Goal: Find specific page/section: Find specific page/section

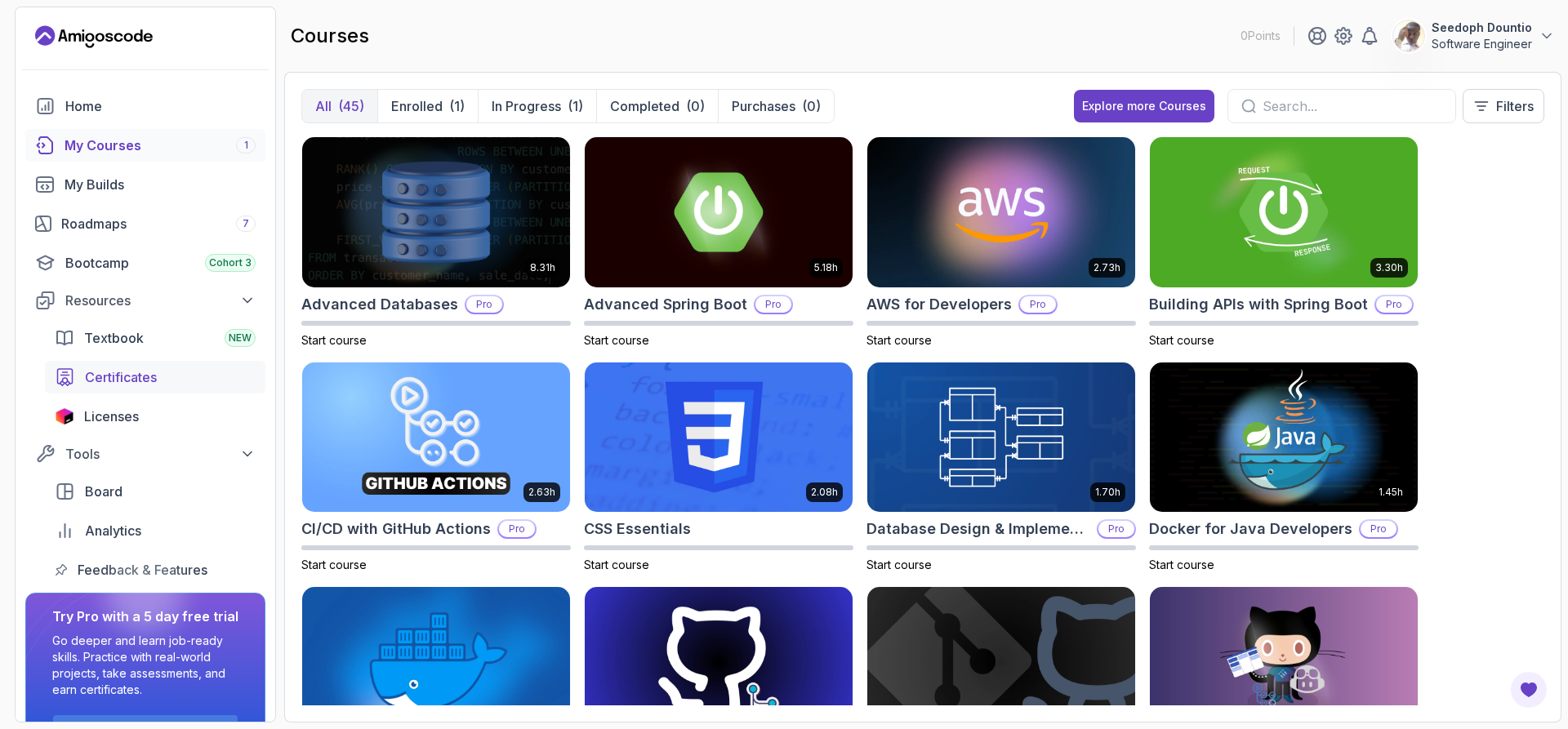
click at [208, 379] on div "Certificates" at bounding box center [170, 377] width 171 height 19
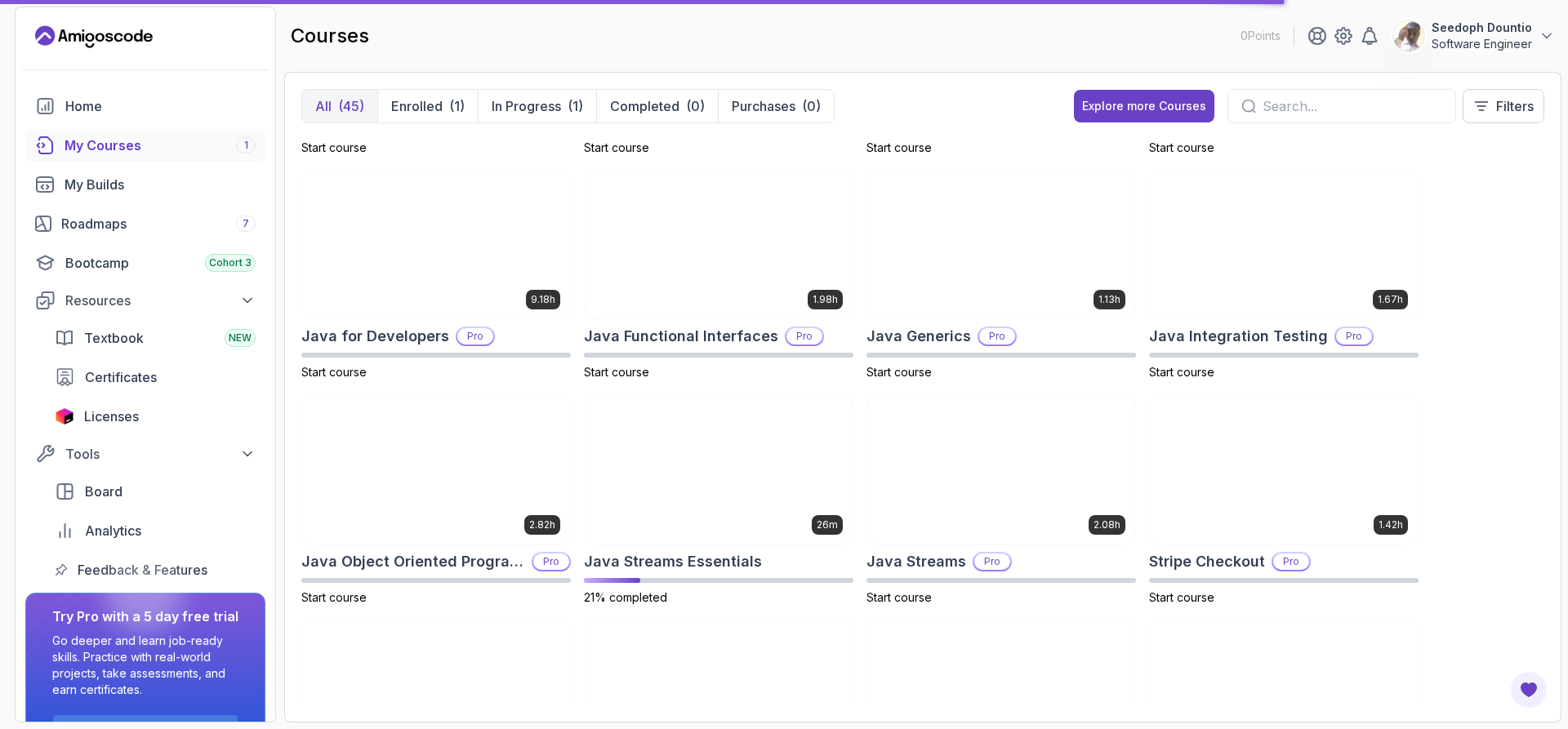
scroll to position [864, 0]
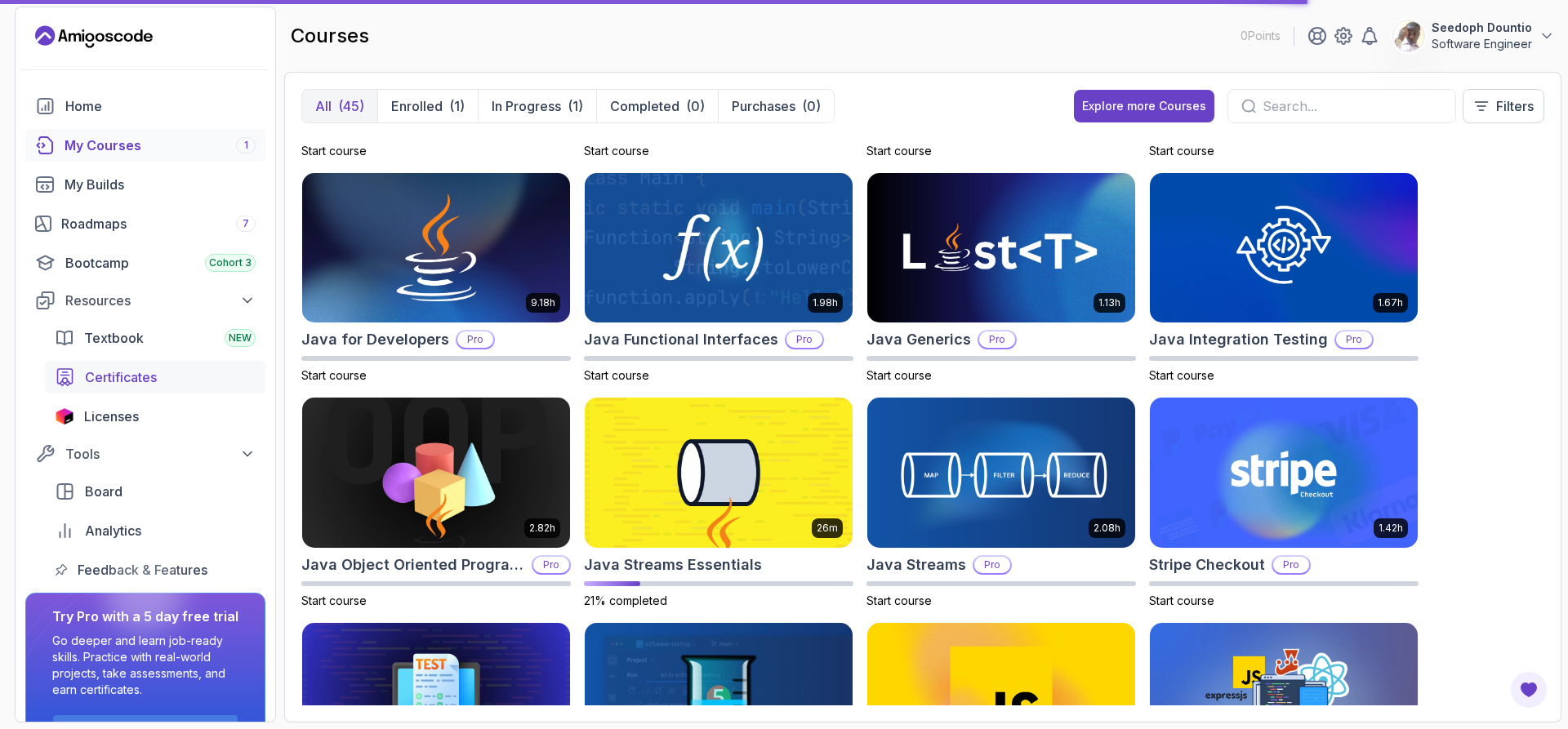
click at [226, 385] on div "Certificates" at bounding box center [170, 377] width 171 height 19
click at [226, 387] on link "Certificates" at bounding box center [155, 377] width 220 height 33
click at [226, 388] on link "Certificates" at bounding box center [155, 377] width 220 height 33
click at [226, 386] on div "Certificates" at bounding box center [170, 377] width 171 height 19
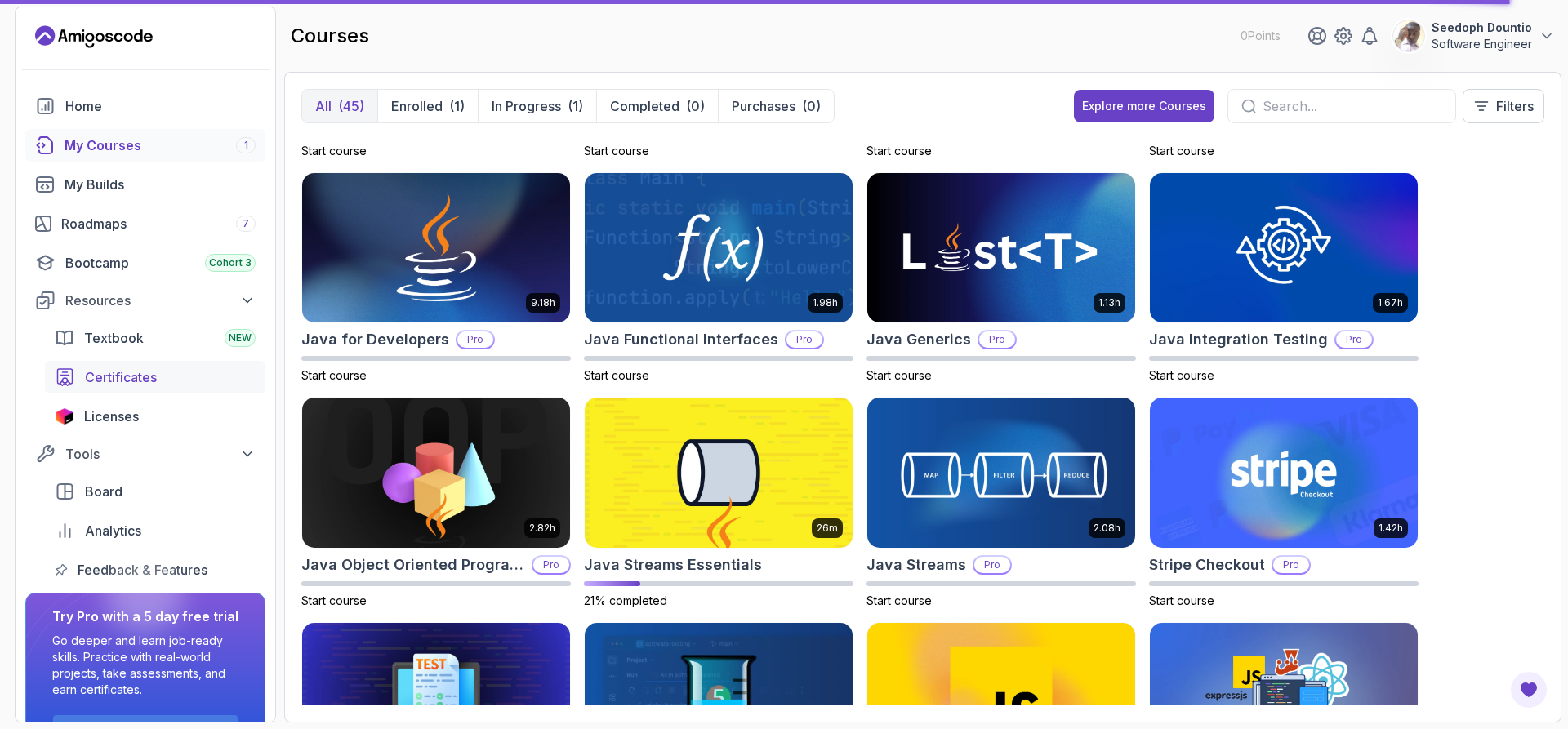
click at [226, 386] on div "Certificates" at bounding box center [170, 377] width 171 height 19
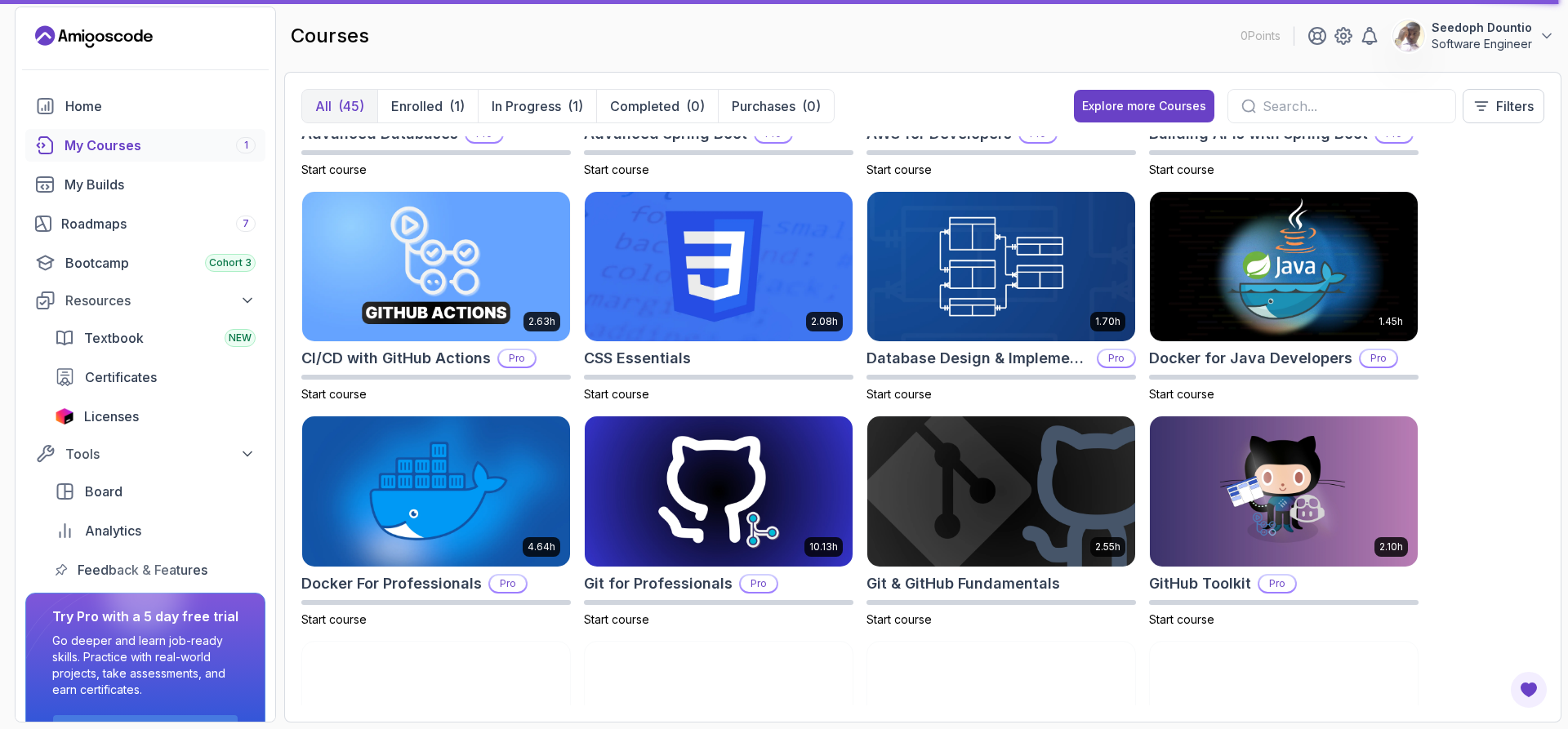
scroll to position [178, 0]
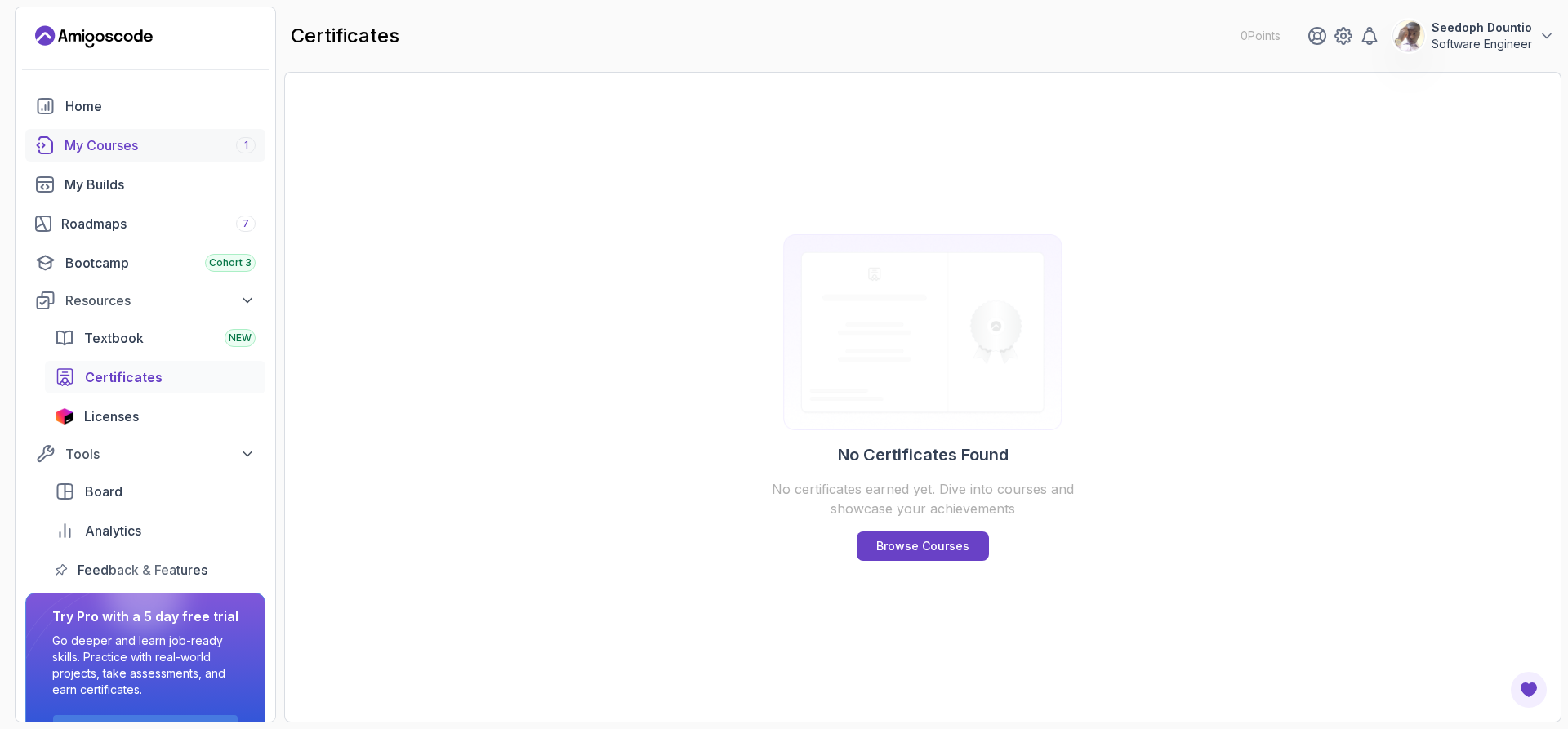
click at [128, 141] on div "My Courses 1" at bounding box center [160, 145] width 191 height 19
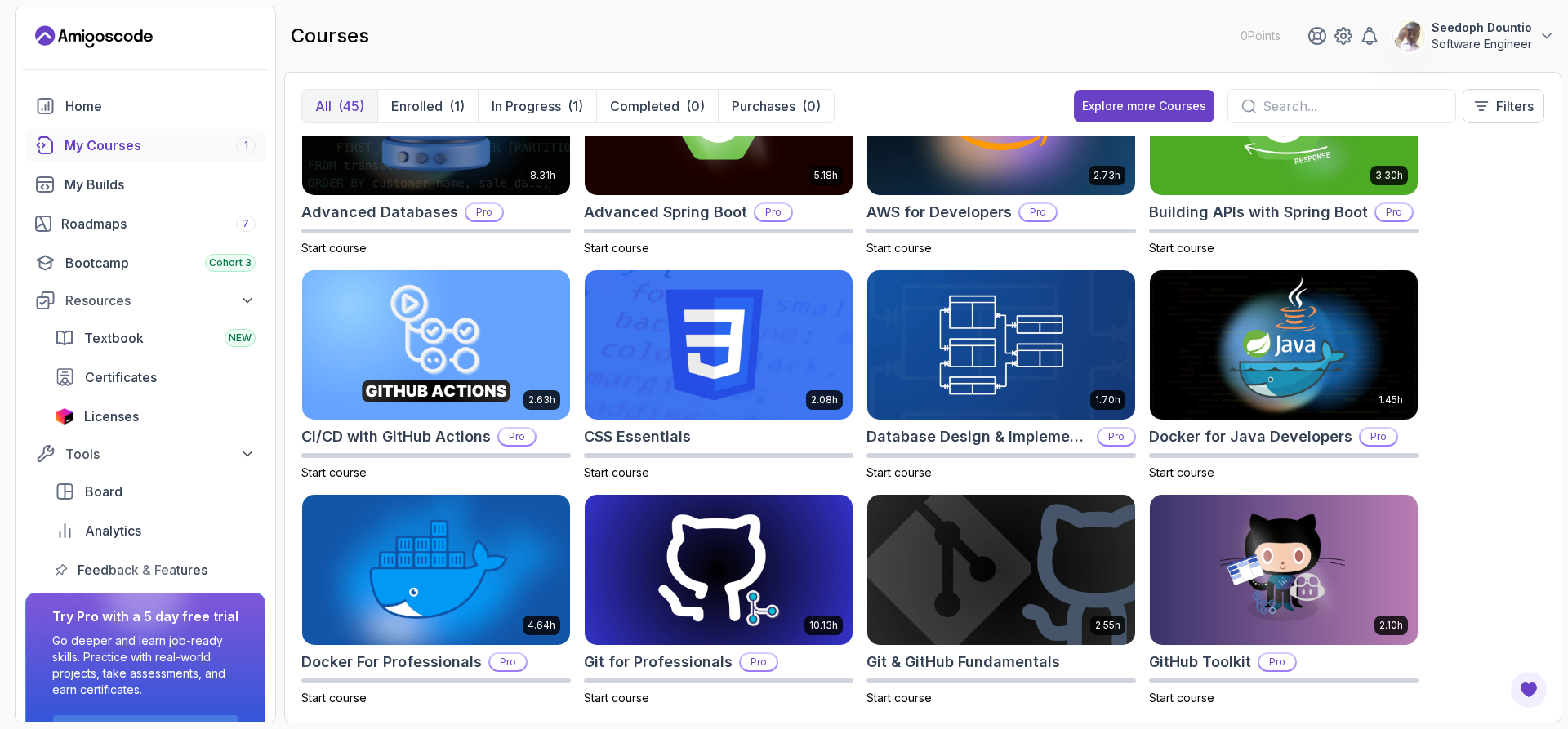
scroll to position [98, 0]
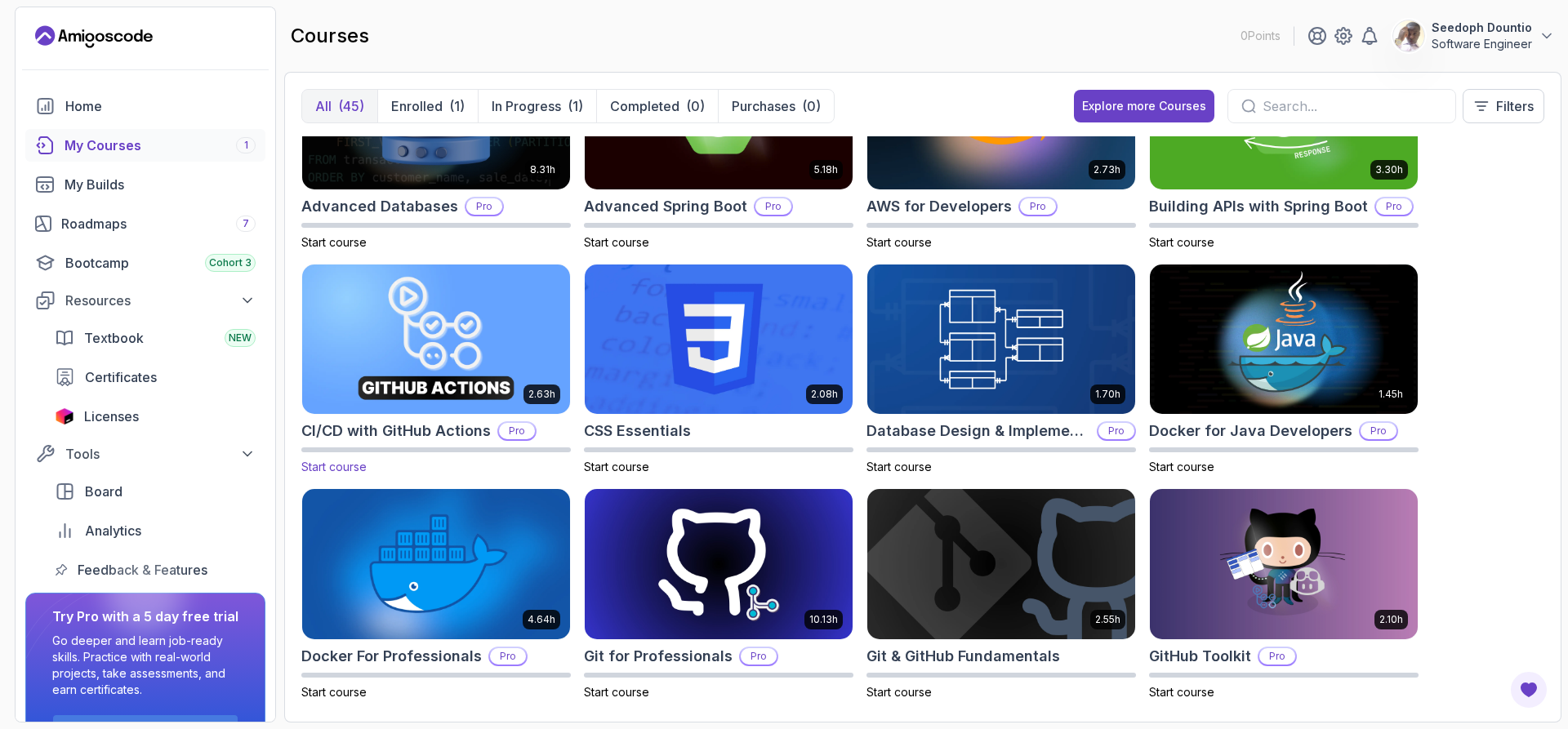
click at [470, 393] on img at bounding box center [435, 338] width 281 height 157
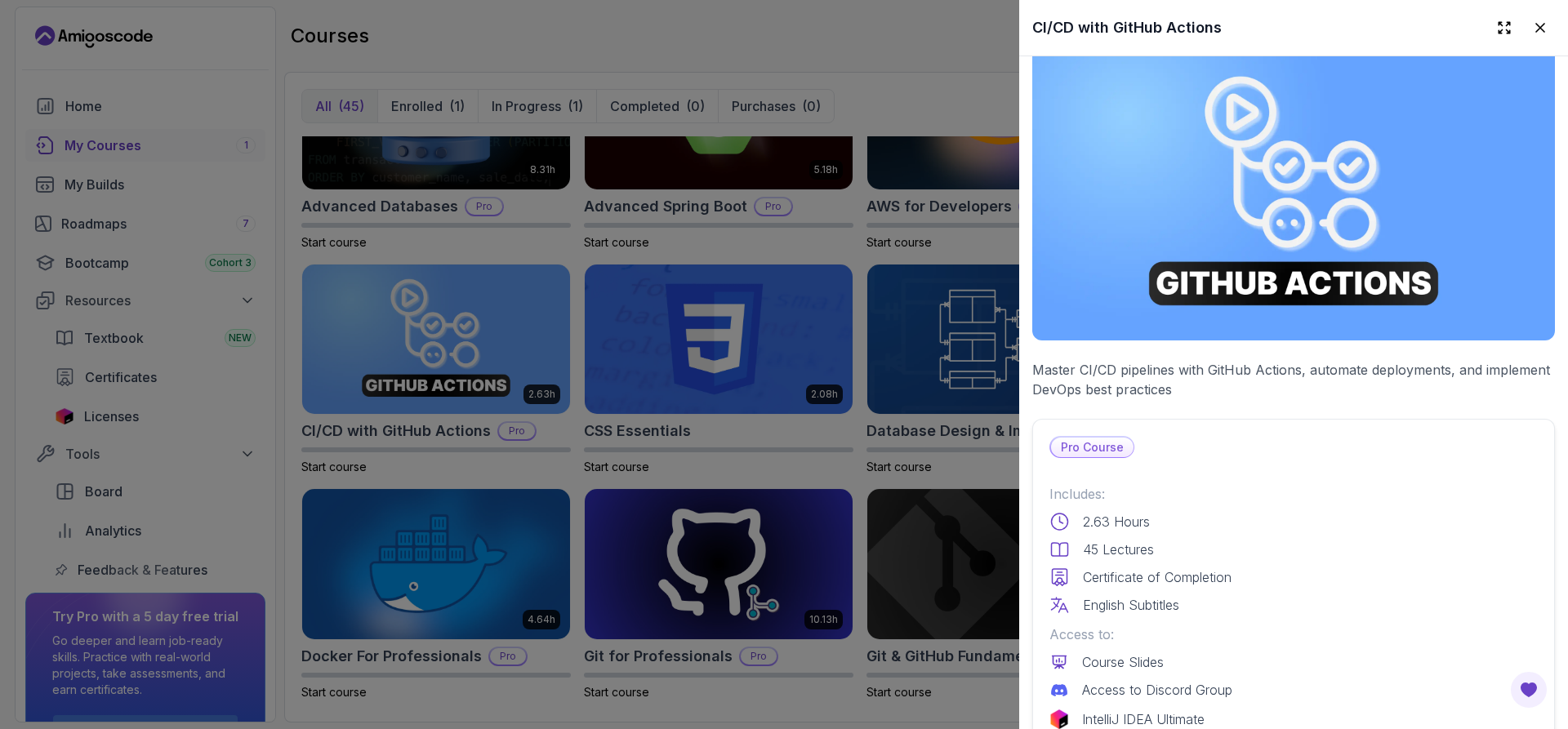
scroll to position [0, 0]
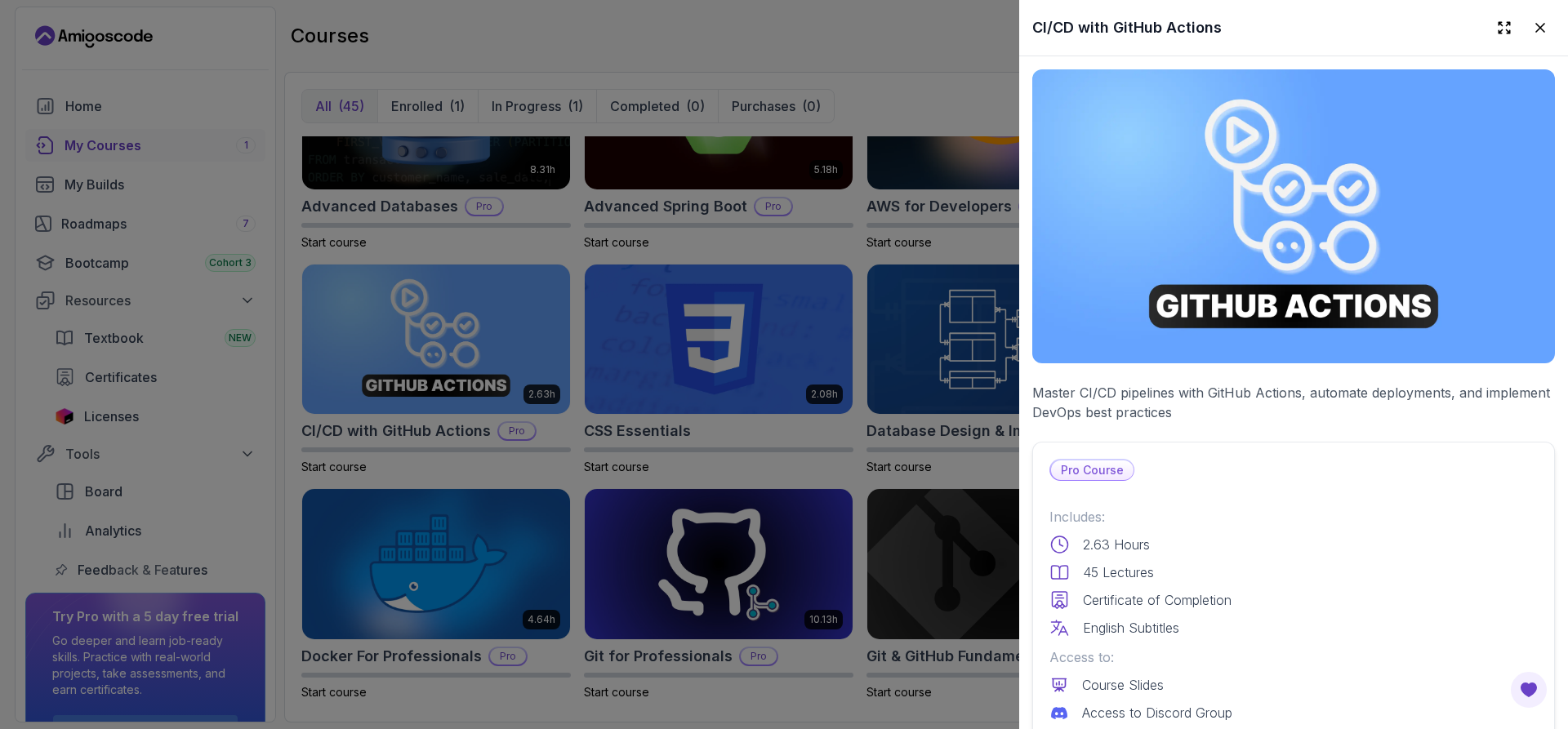
click at [729, 452] on div at bounding box center [784, 364] width 1568 height 729
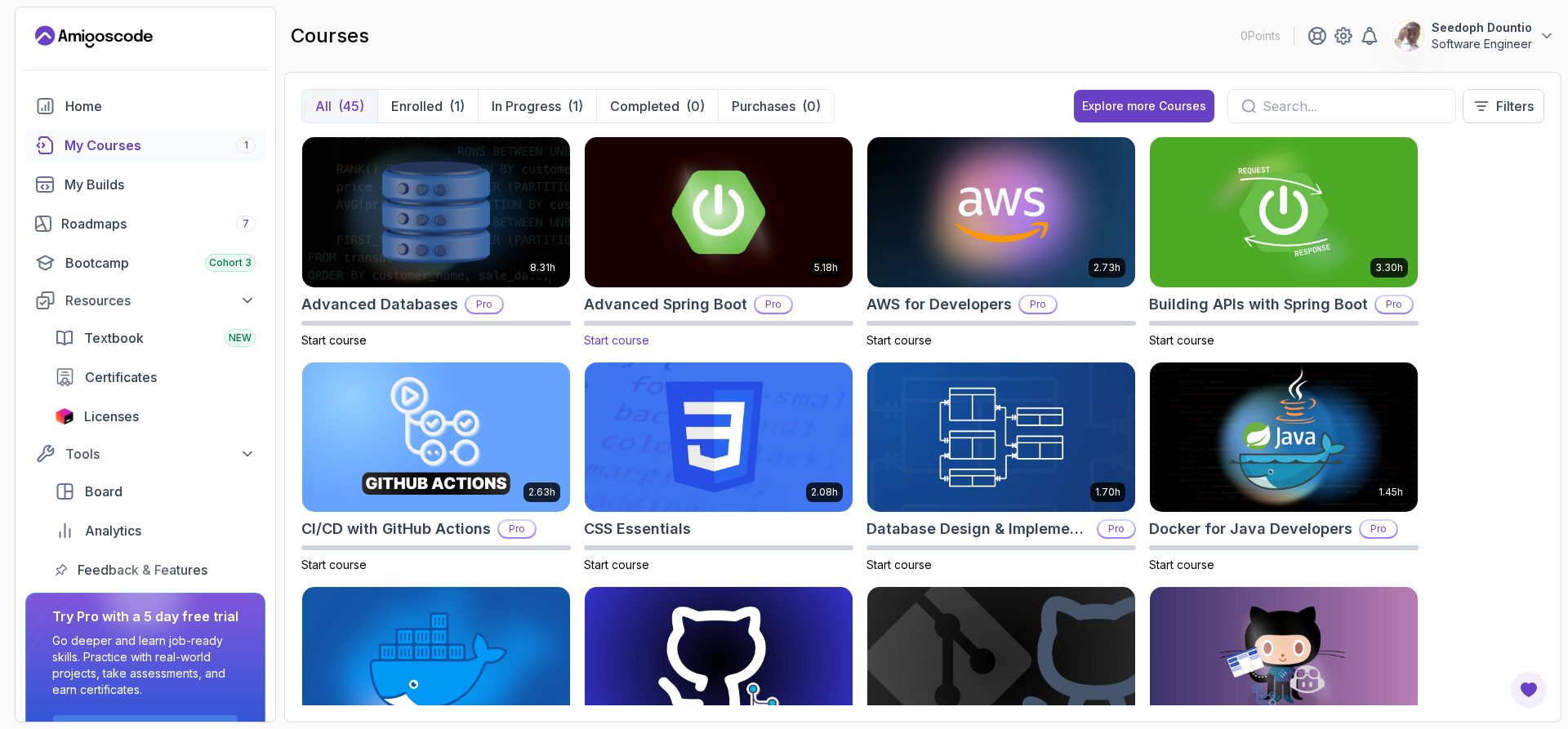
click at [691, 233] on img at bounding box center [718, 211] width 281 height 157
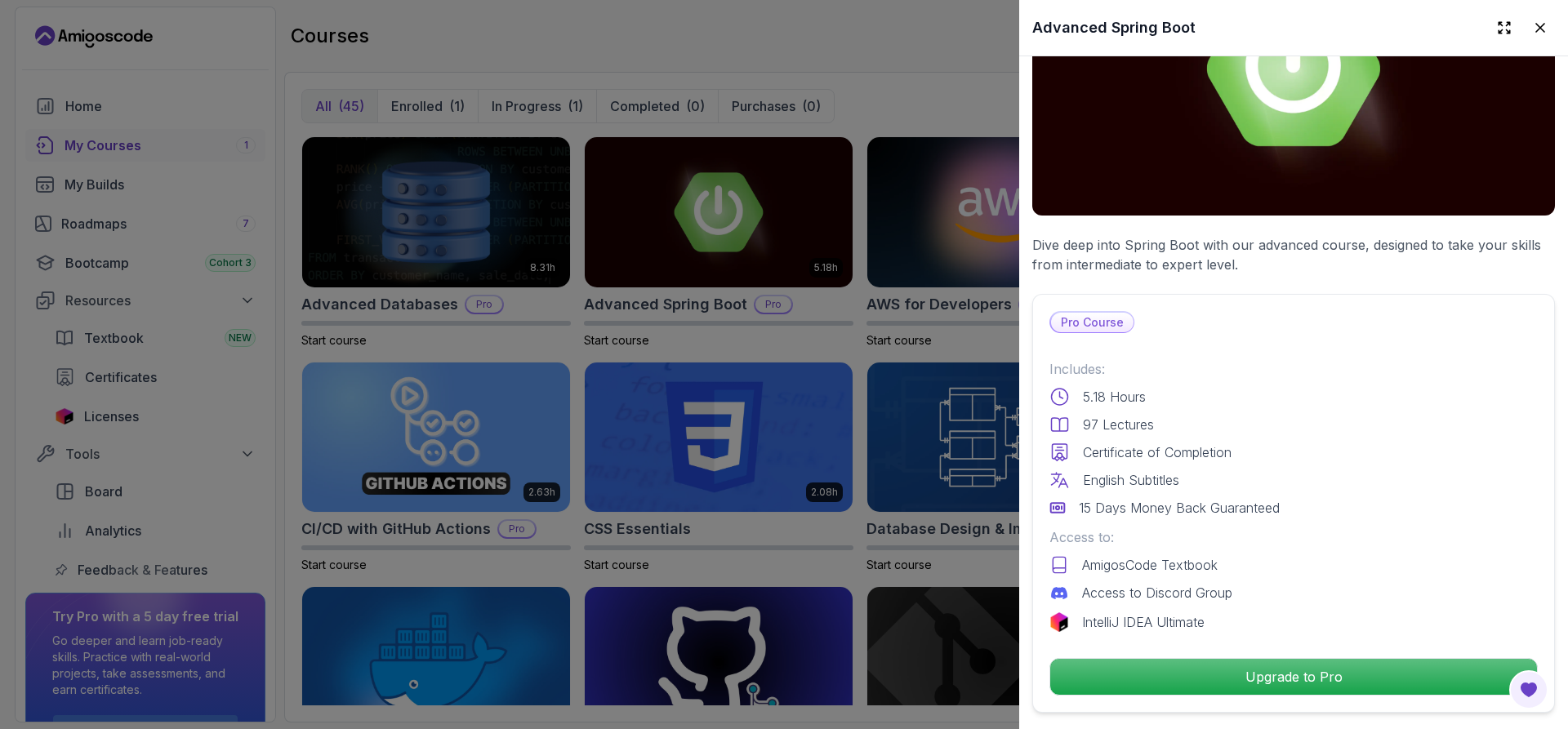
scroll to position [414, 0]
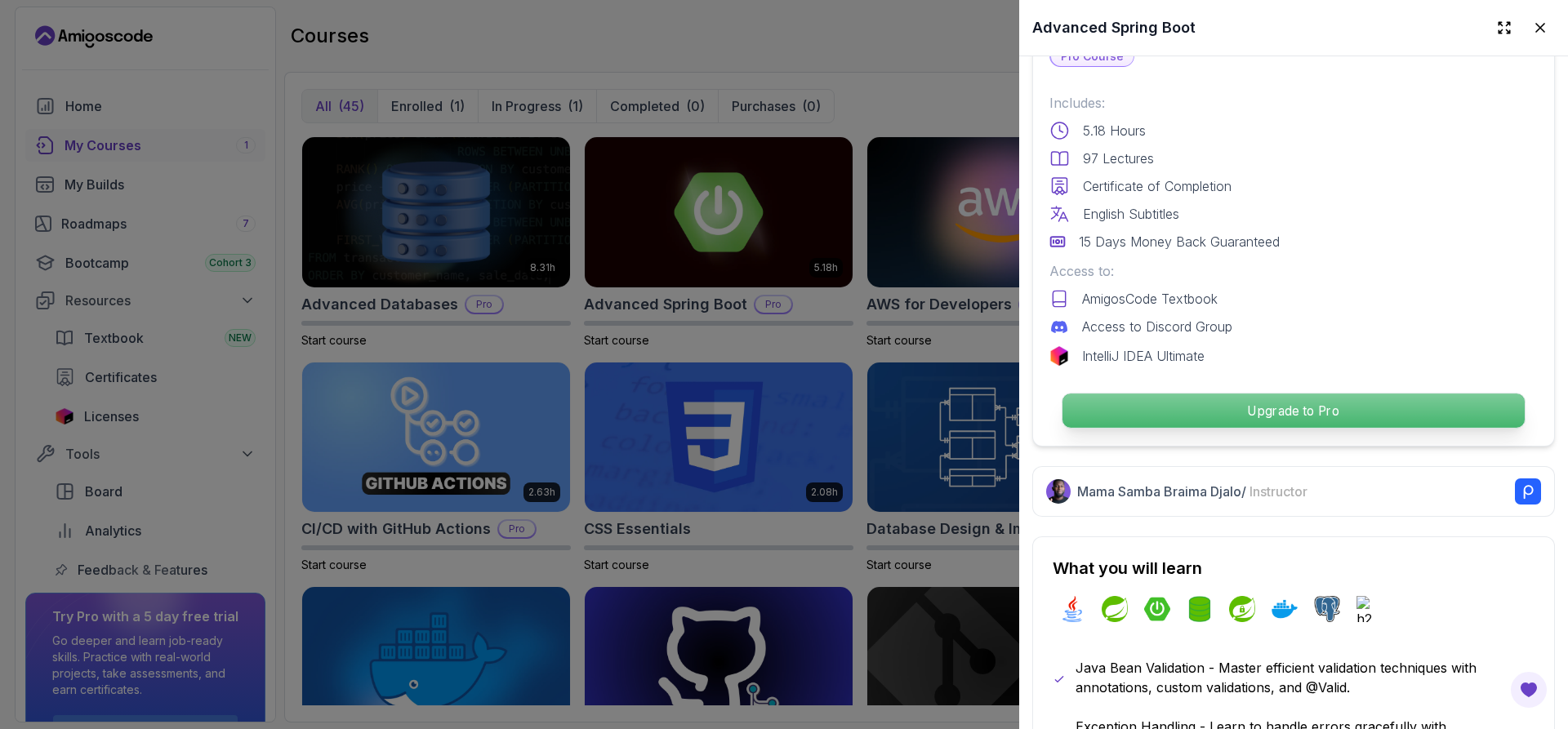
click at [1217, 404] on p "Upgrade to Pro" at bounding box center [1293, 411] width 462 height 35
